Goal: Navigation & Orientation: Find specific page/section

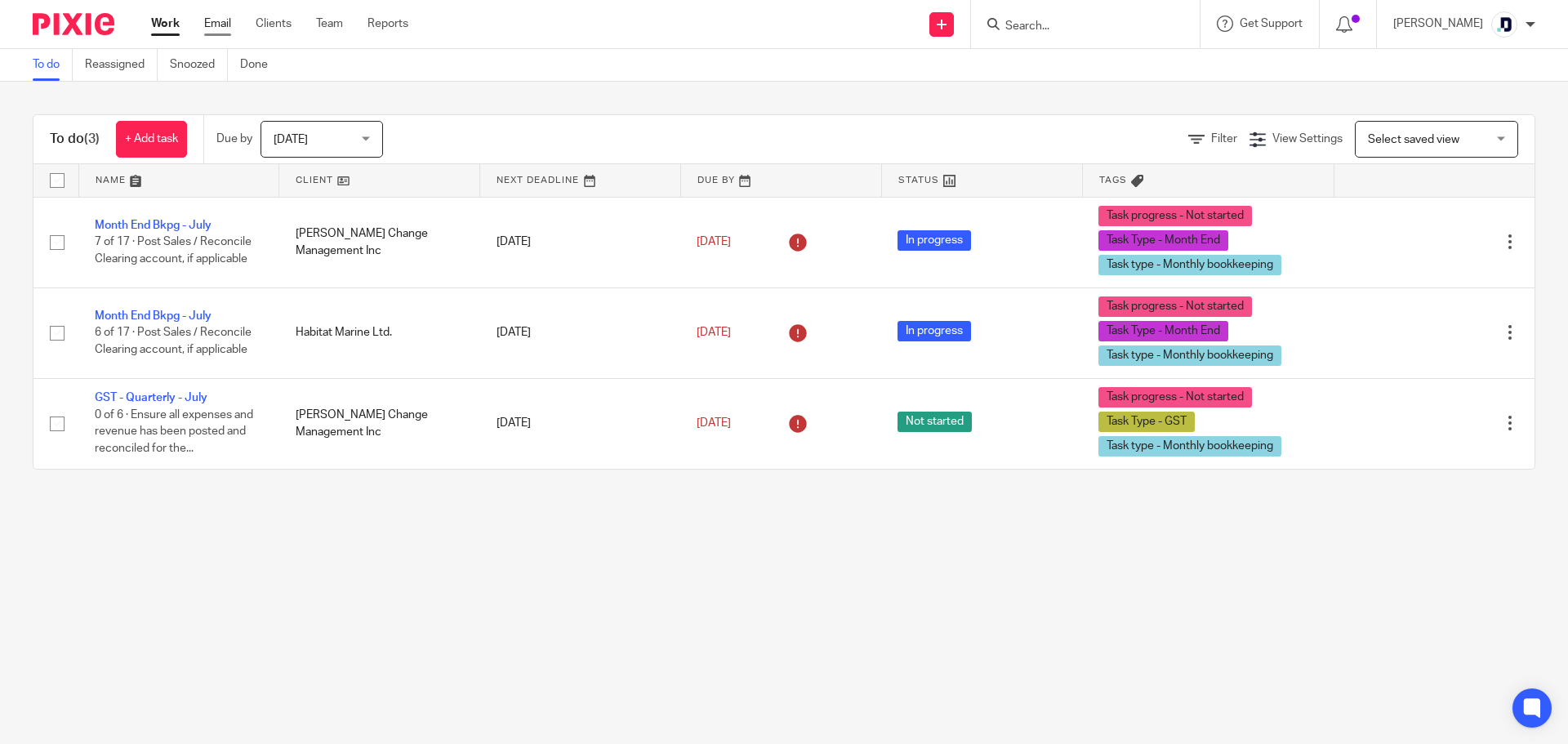
click at [221, 25] on link "Email" at bounding box center [218, 23] width 27 height 16
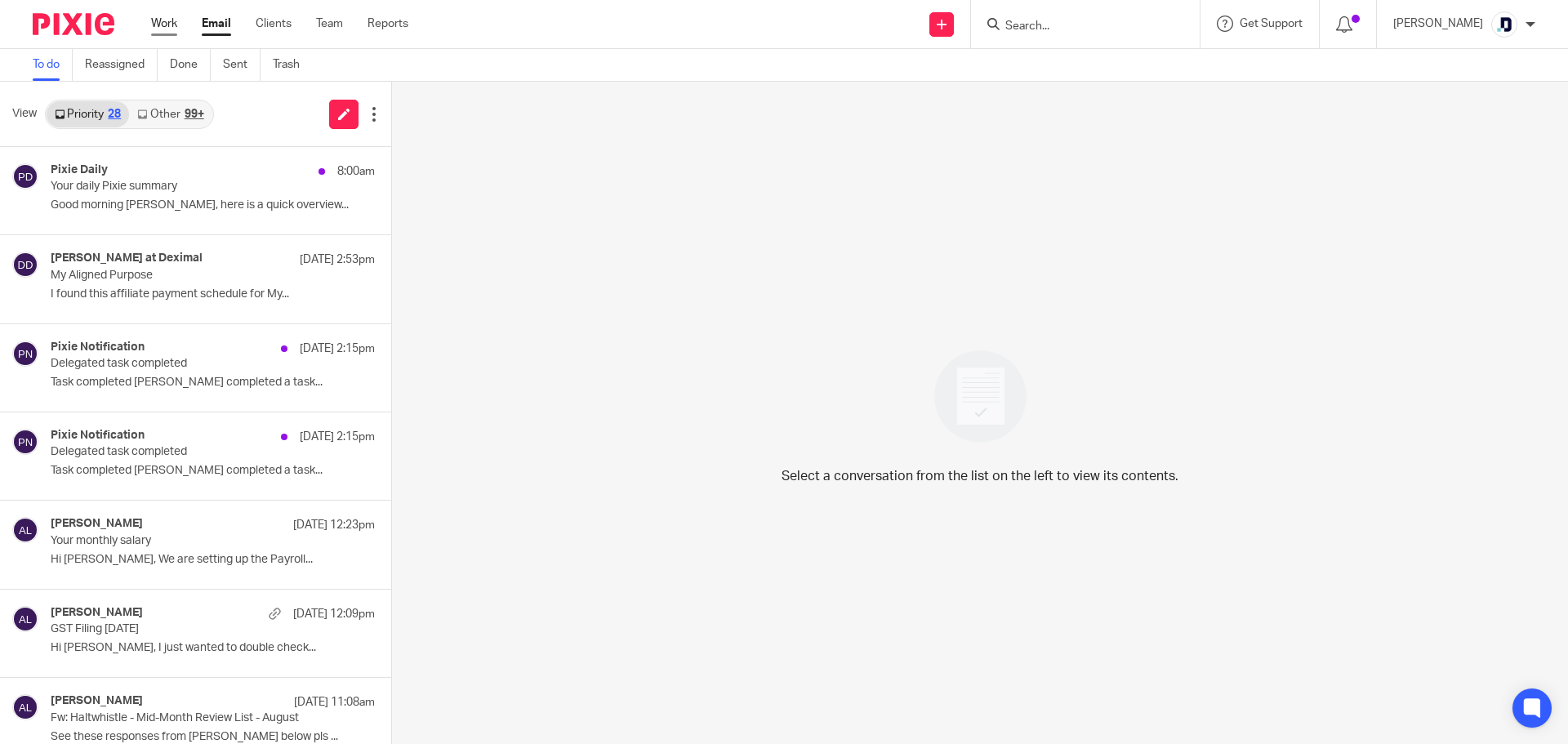
click at [172, 19] on link "Work" at bounding box center [164, 23] width 26 height 16
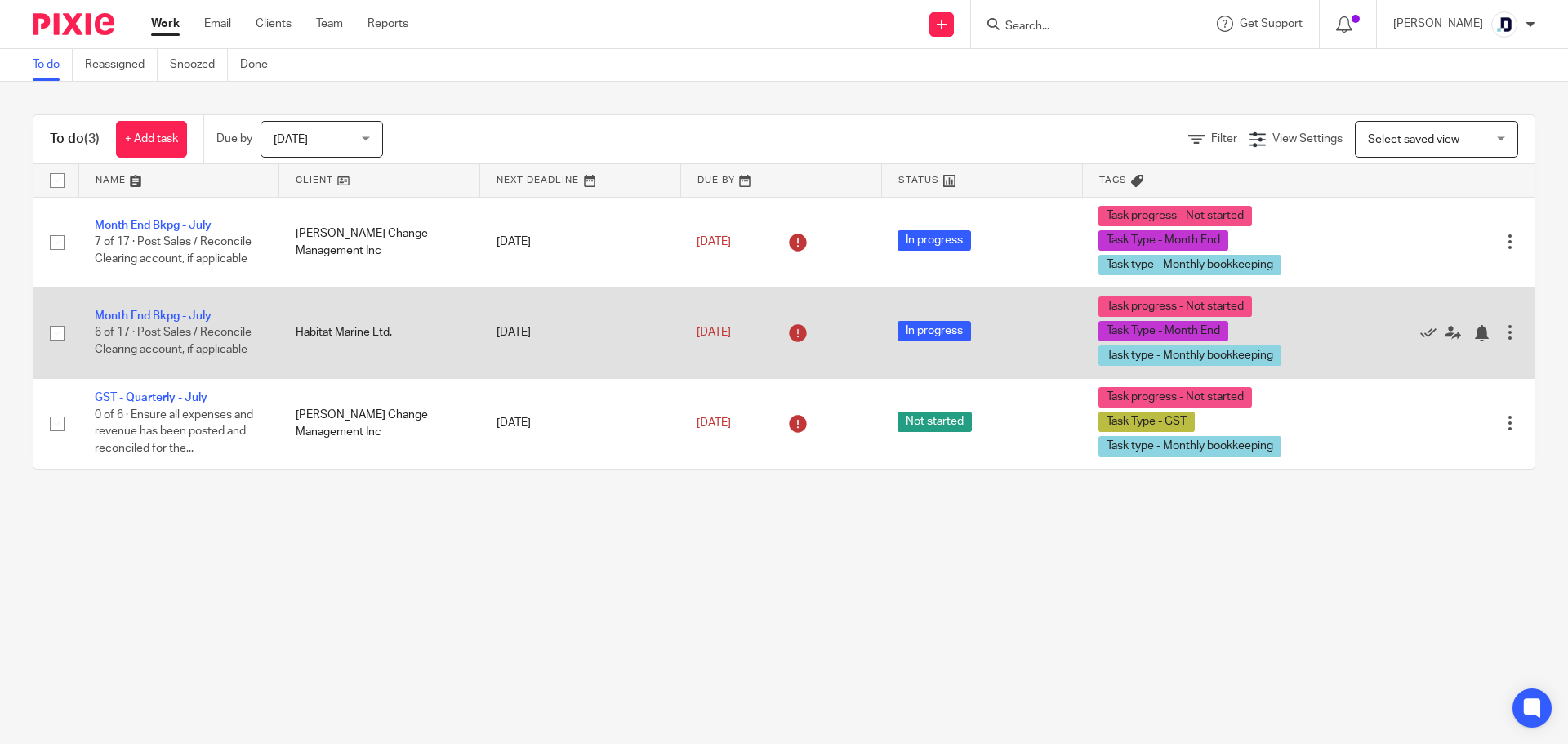
click at [234, 316] on td "Month End Bkpg - July 6 of 17 · Post Sales / Reconcile Clearing account, if app…" at bounding box center [179, 332] width 201 height 91
